Goal: Transaction & Acquisition: Purchase product/service

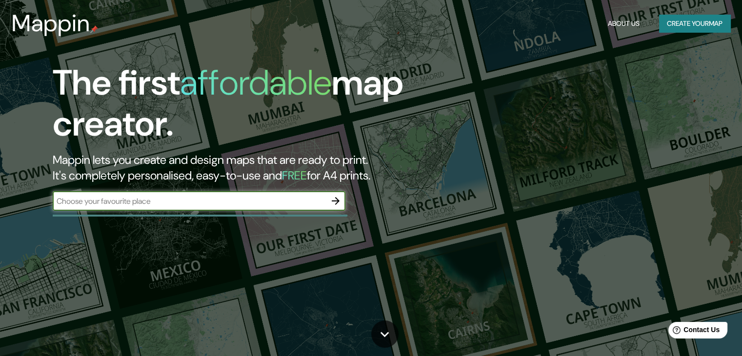
click at [159, 199] on input "text" at bounding box center [189, 201] width 273 height 11
type input "[GEOGRAPHIC_DATA]"
click at [332, 205] on icon "button" at bounding box center [336, 201] width 12 height 12
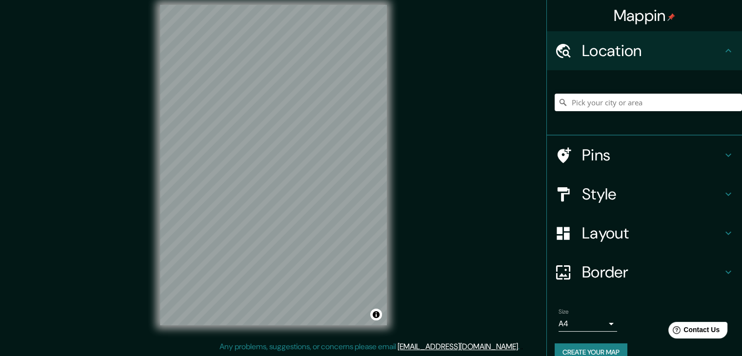
scroll to position [11, 0]
click at [646, 98] on input "Pick your city or area" at bounding box center [647, 103] width 187 height 18
click at [438, 268] on div "Mappin Location [GEOGRAPHIC_DATA] [GEOGRAPHIC_DATA] [GEOGRAPHIC_DATA] [GEOGRAPH…" at bounding box center [371, 172] width 742 height 367
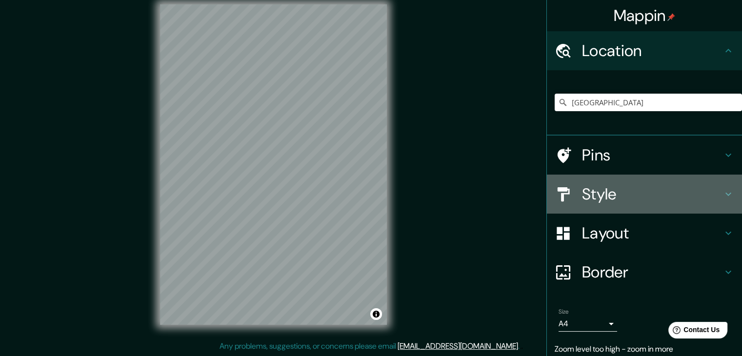
click at [722, 192] on icon at bounding box center [728, 194] width 12 height 12
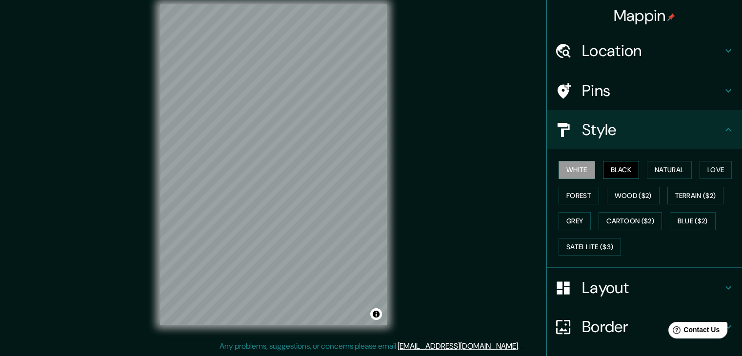
click at [614, 170] on button "Black" at bounding box center [621, 170] width 37 height 18
click at [652, 164] on button "Natural" at bounding box center [669, 170] width 45 height 18
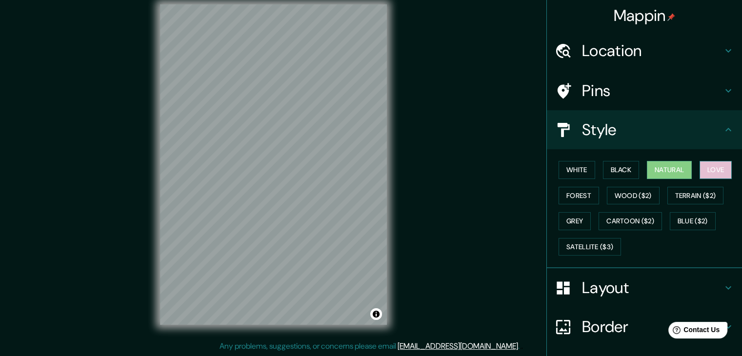
click at [721, 169] on button "Love" at bounding box center [715, 170] width 32 height 18
click at [577, 198] on button "Forest" at bounding box center [578, 196] width 40 height 18
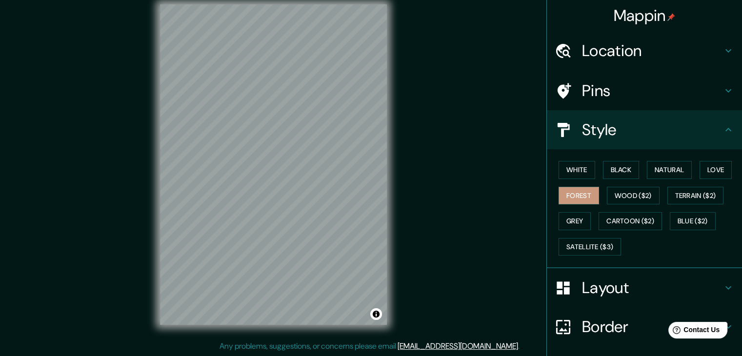
click at [655, 192] on div "White Black Natural Love Forest Wood ($2) Terrain ($2) Grey Cartoon ($2) Blue (…" at bounding box center [647, 208] width 187 height 102
click at [645, 194] on button "Wood ($2)" at bounding box center [633, 196] width 53 height 18
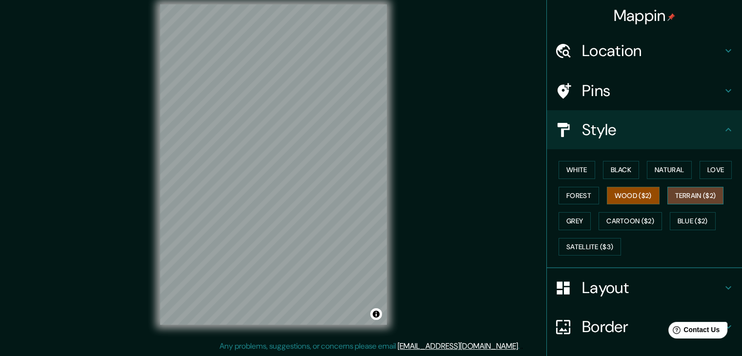
click at [682, 197] on button "Terrain ($2)" at bounding box center [695, 196] width 57 height 18
click at [569, 219] on button "Grey" at bounding box center [574, 221] width 32 height 18
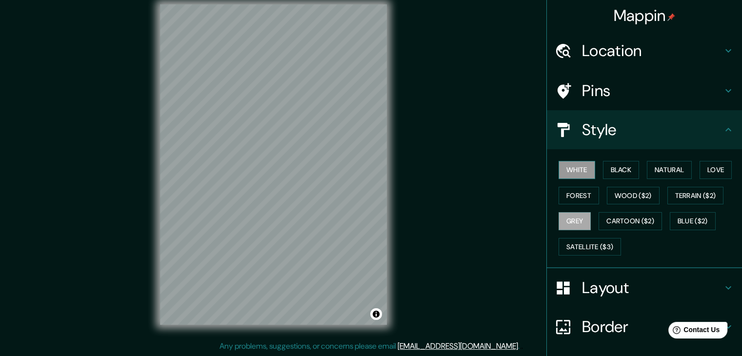
click at [568, 164] on button "White" at bounding box center [576, 170] width 37 height 18
click at [656, 167] on button "Natural" at bounding box center [669, 170] width 45 height 18
click at [109, 196] on div "Mappin Location [GEOGRAPHIC_DATA] [GEOGRAPHIC_DATA] [GEOGRAPHIC_DATA] [GEOGRAPH…" at bounding box center [371, 172] width 742 height 367
click at [137, 194] on div "Mappin Location [GEOGRAPHIC_DATA] [GEOGRAPHIC_DATA] [GEOGRAPHIC_DATA] [GEOGRAPH…" at bounding box center [371, 172] width 742 height 367
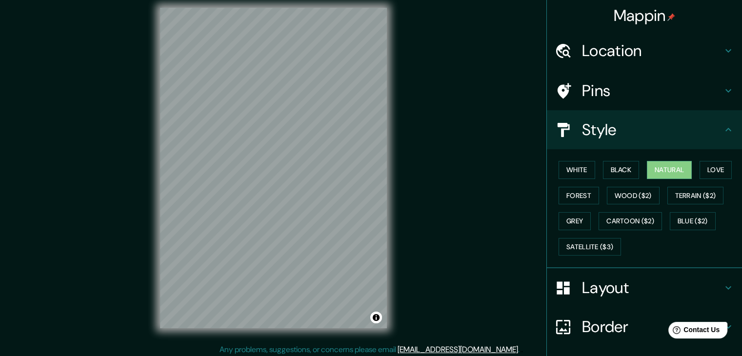
scroll to position [0, 0]
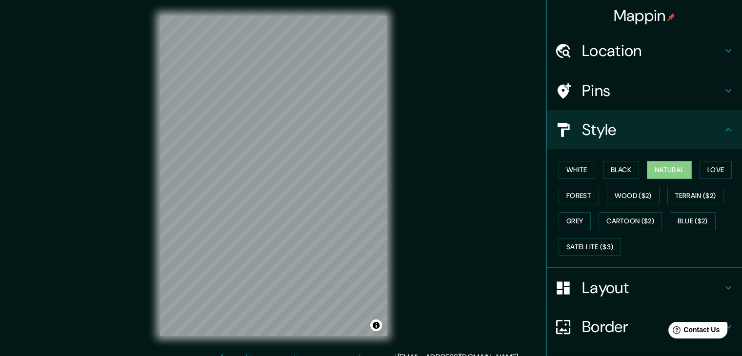
click at [607, 55] on h4 "Location" at bounding box center [652, 51] width 140 height 20
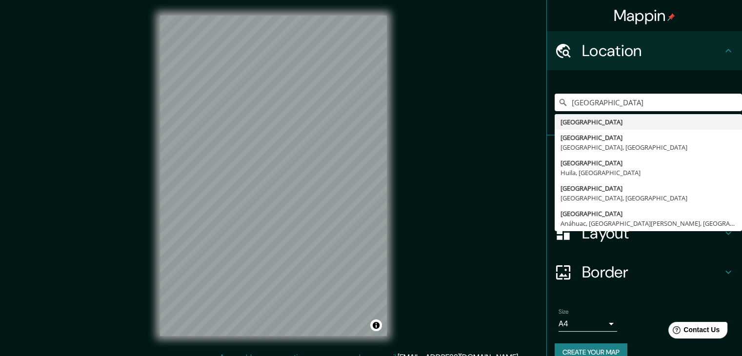
drag, startPoint x: 605, startPoint y: 101, endPoint x: 531, endPoint y: 116, distance: 75.1
click at [531, 116] on div "Mappin Location [GEOGRAPHIC_DATA] [GEOGRAPHIC_DATA] [GEOGRAPHIC_DATA] [GEOGRAPH…" at bounding box center [371, 183] width 742 height 367
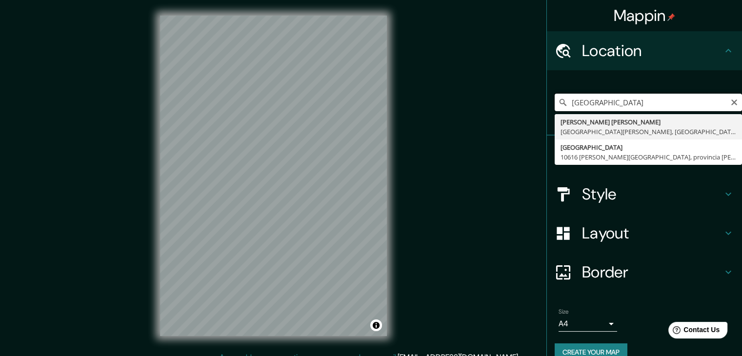
type input "[GEOGRAPHIC_DATA]"
